Goal: Transaction & Acquisition: Purchase product/service

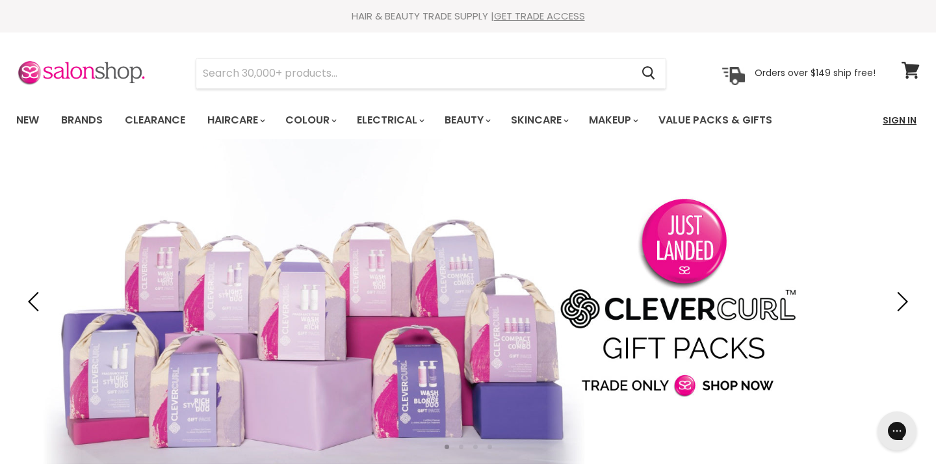
click at [904, 120] on link "Sign In" at bounding box center [899, 120] width 49 height 27
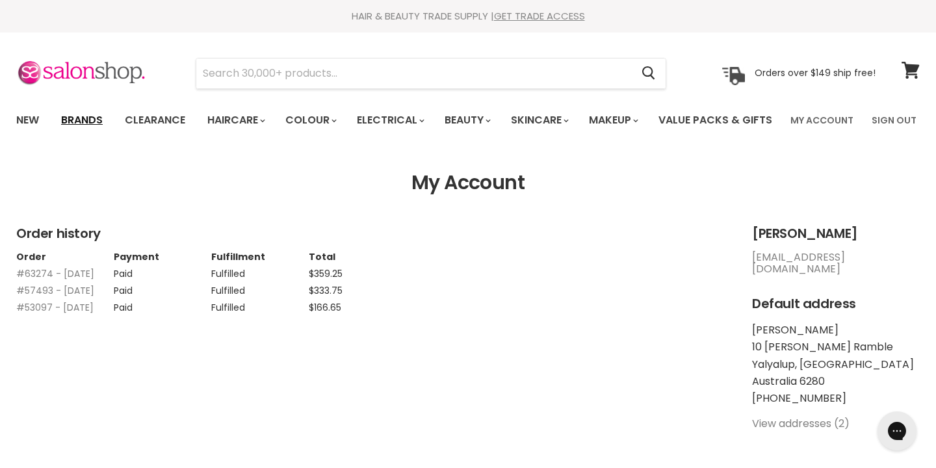
click at [86, 125] on link "Brands" at bounding box center [81, 120] width 61 height 27
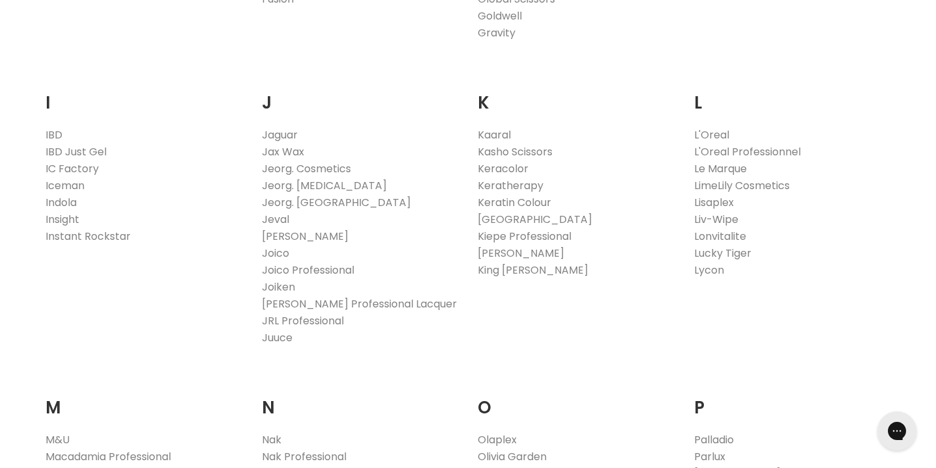
scroll to position [1077, 0]
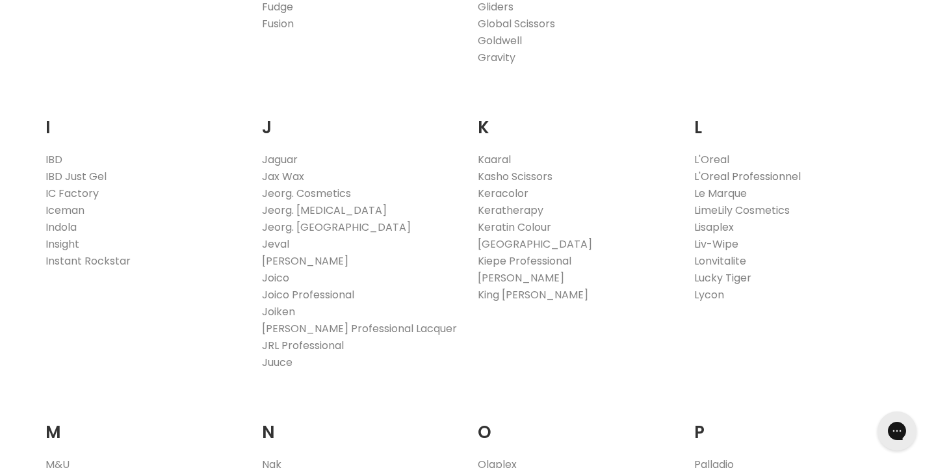
click at [763, 184] on link "L'Oreal Professionnel" at bounding box center [747, 176] width 107 height 15
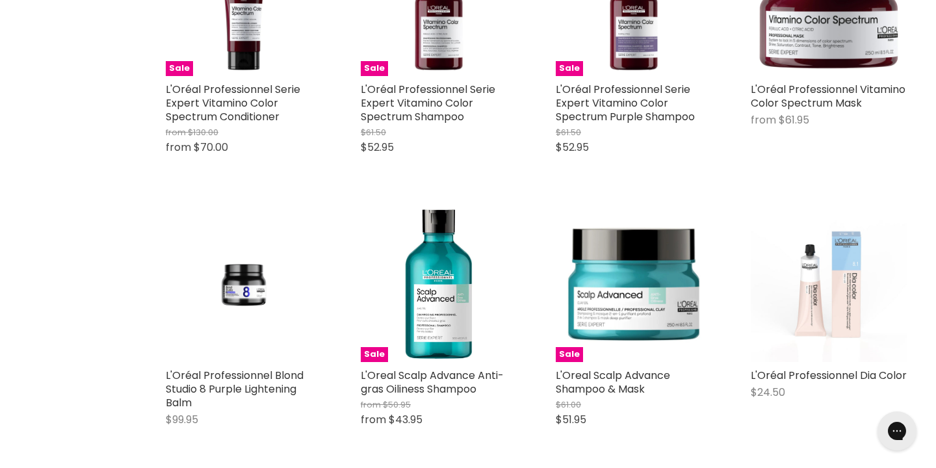
scroll to position [587, 0]
